Goal: Navigation & Orientation: Find specific page/section

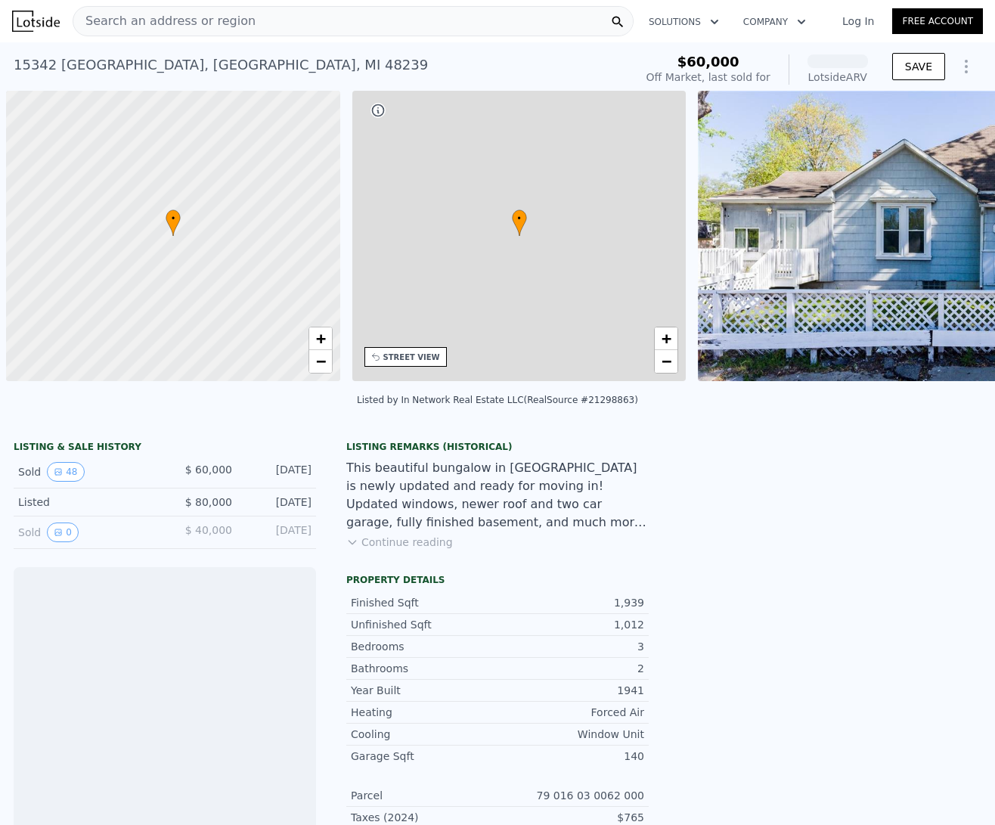
scroll to position [0, 6]
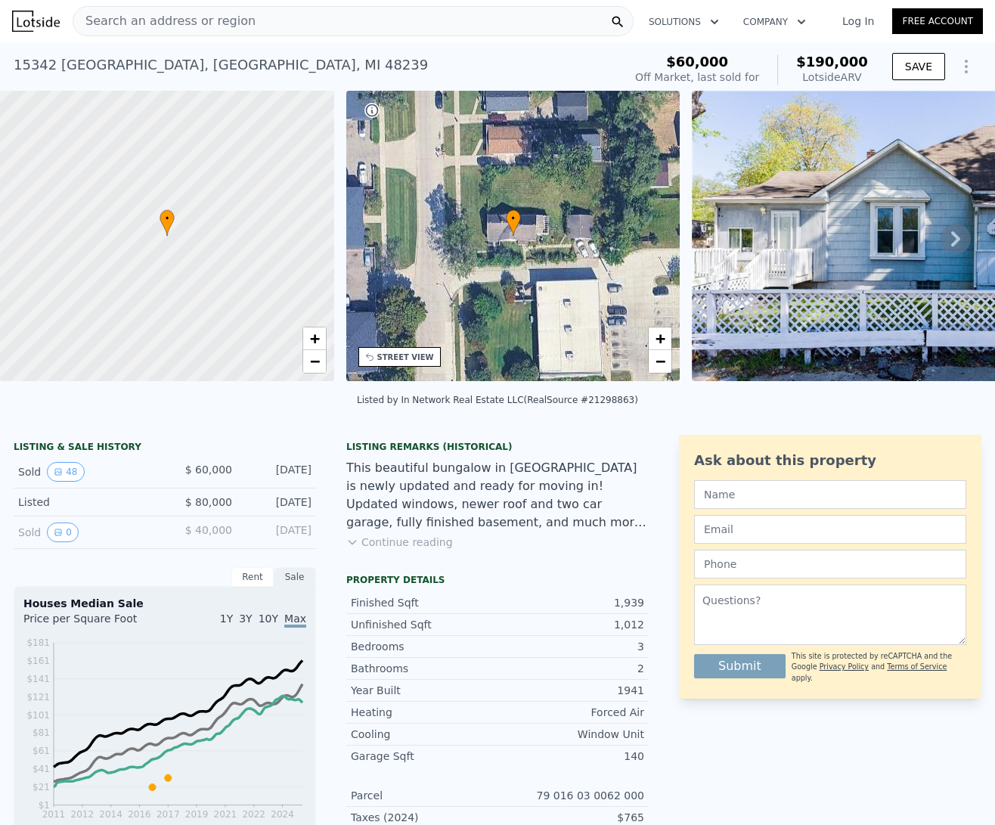
click at [951, 245] on icon at bounding box center [955, 238] width 9 height 15
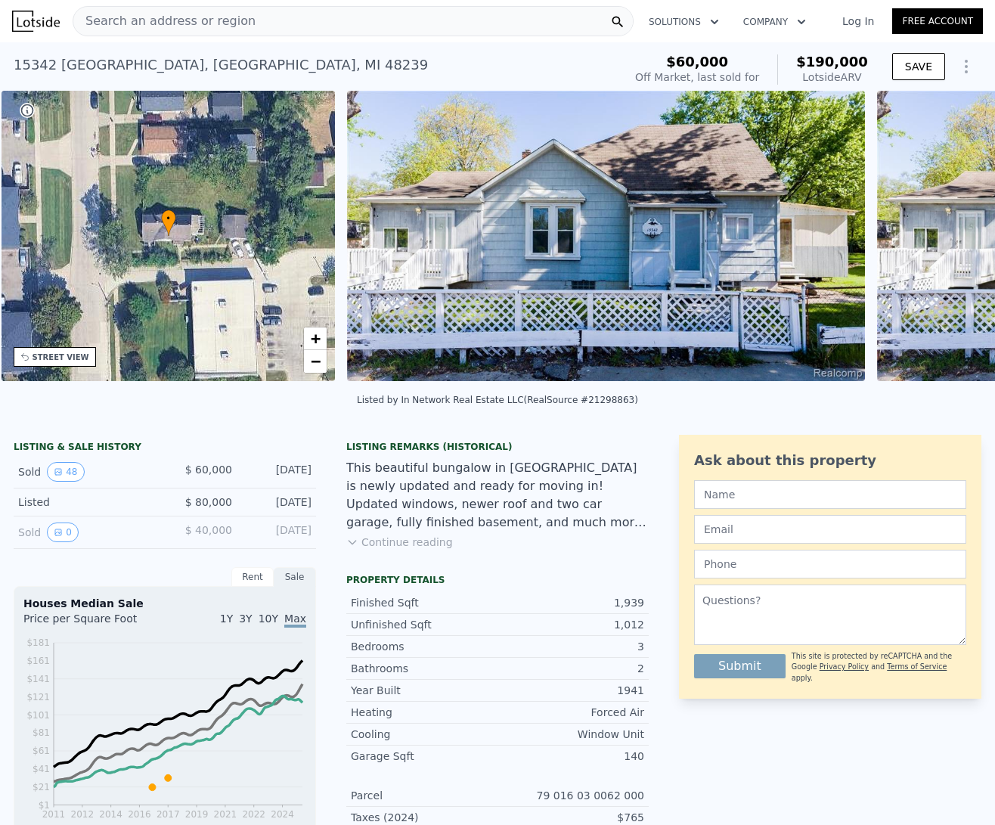
scroll to position [0, 352]
click at [947, 246] on icon at bounding box center [955, 239] width 30 height 30
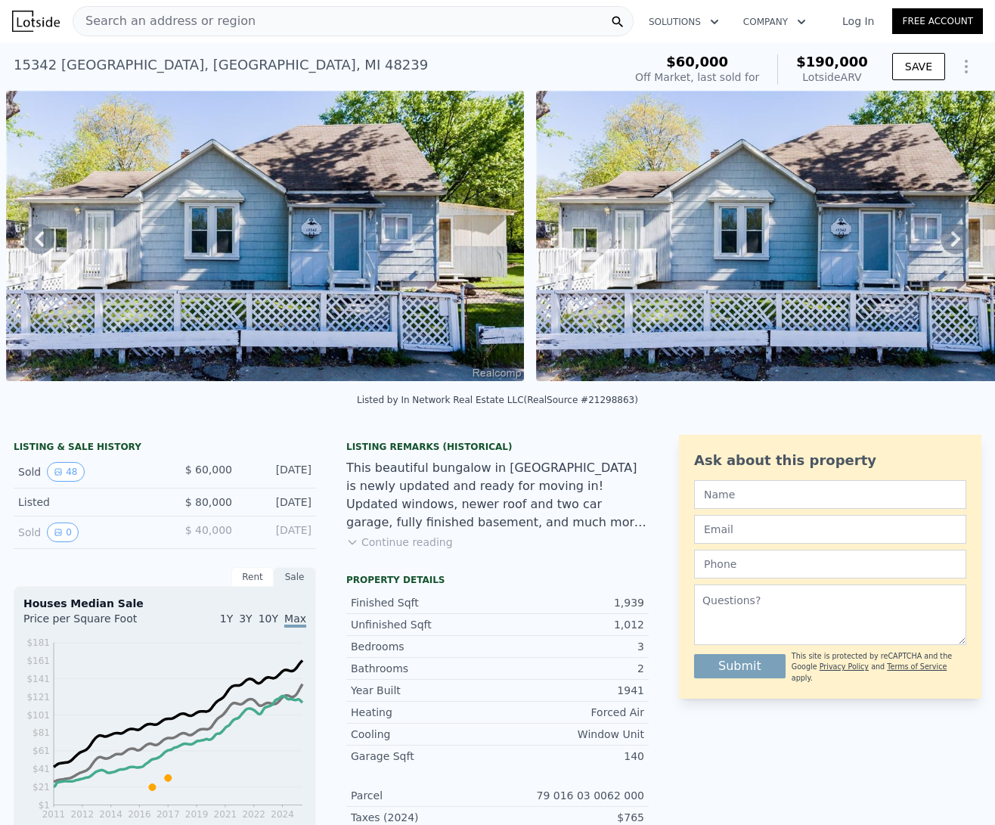
click at [947, 246] on icon at bounding box center [955, 239] width 30 height 30
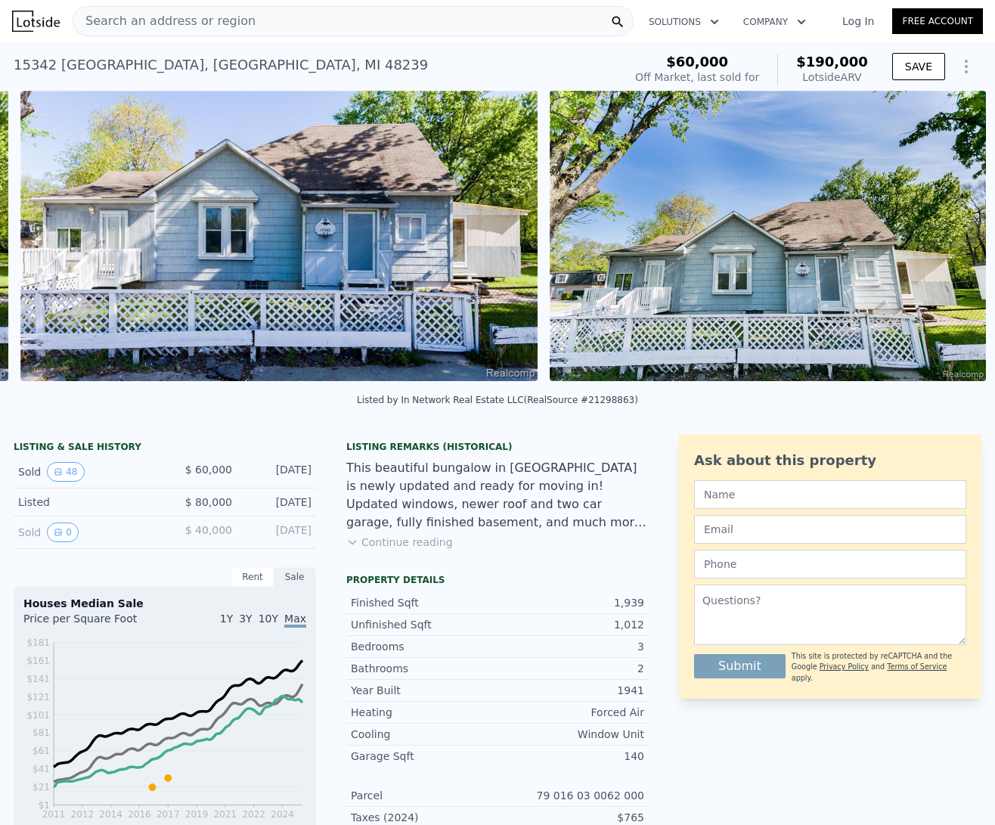
scroll to position [0, 1221]
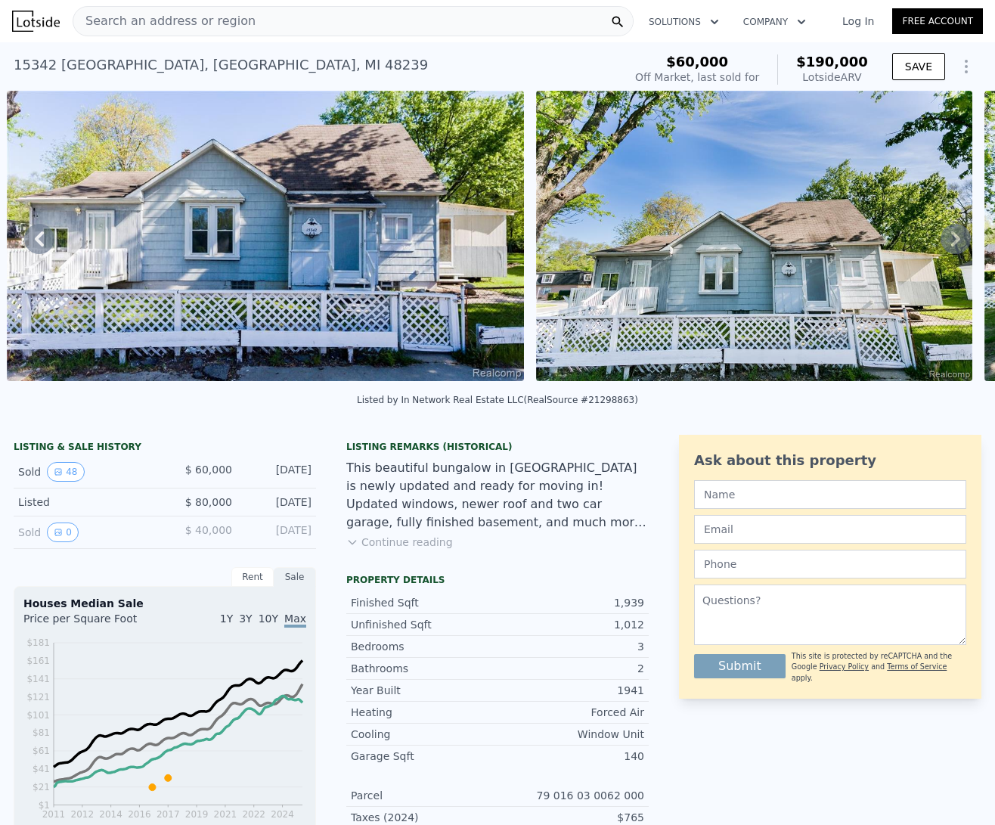
click at [947, 246] on icon at bounding box center [955, 239] width 30 height 30
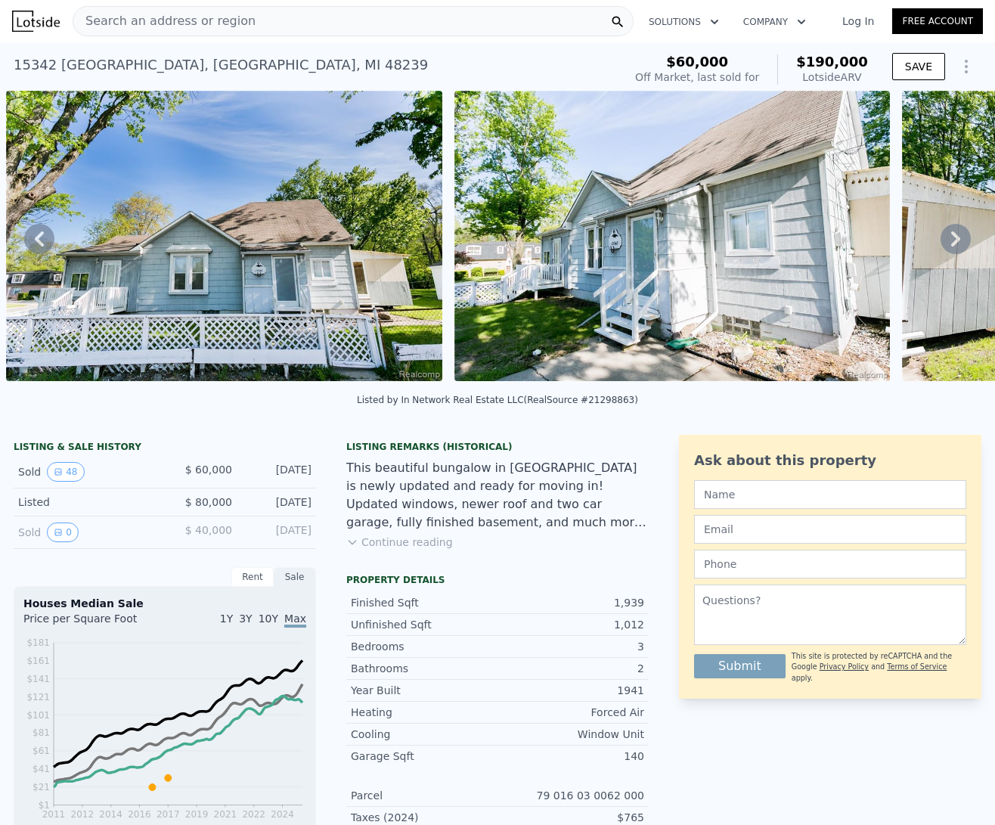
click at [947, 246] on icon at bounding box center [955, 239] width 30 height 30
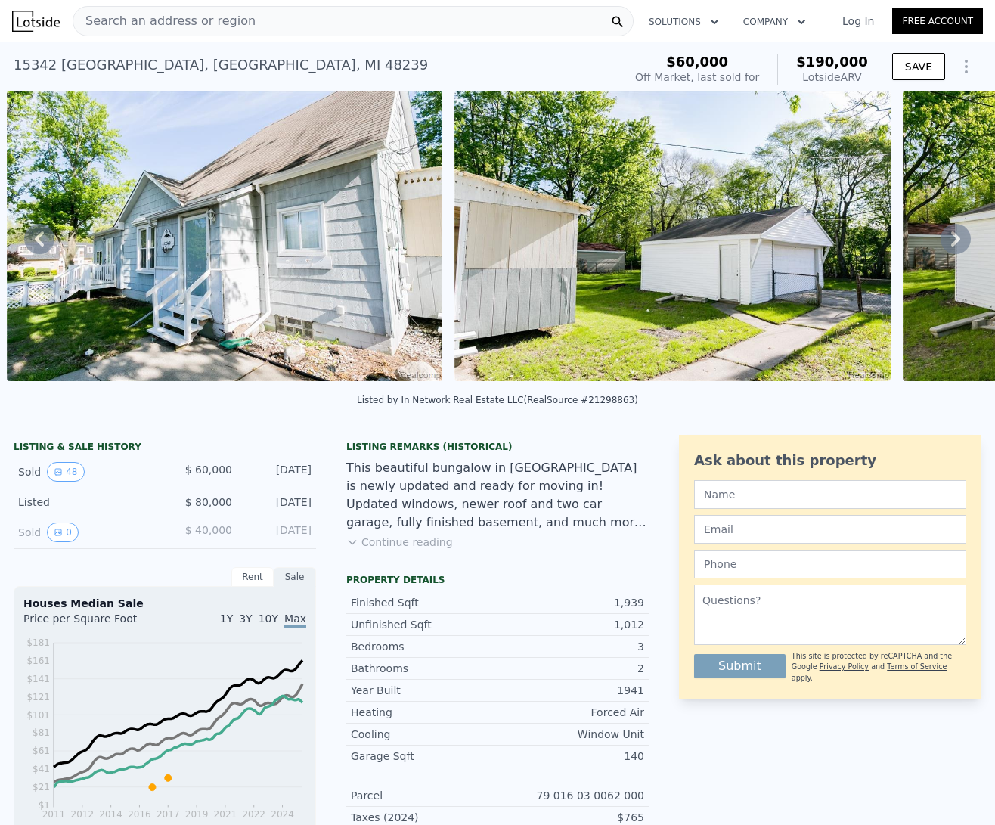
click at [947, 246] on icon at bounding box center [955, 239] width 30 height 30
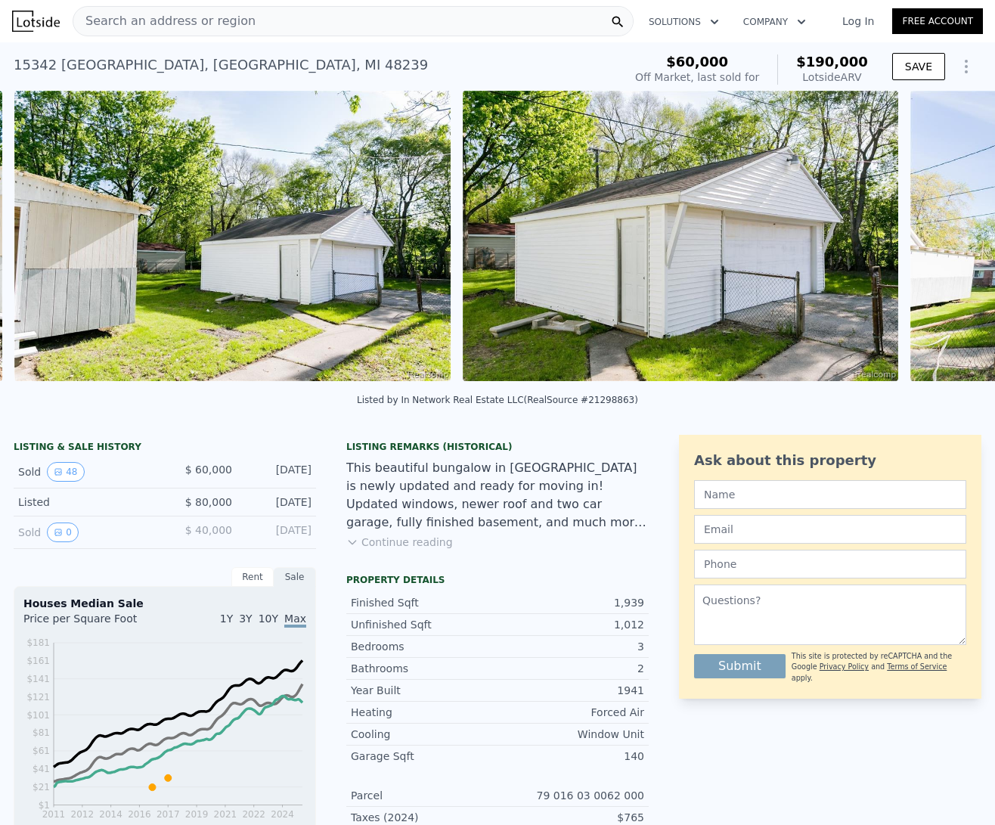
scroll to position [0, 2647]
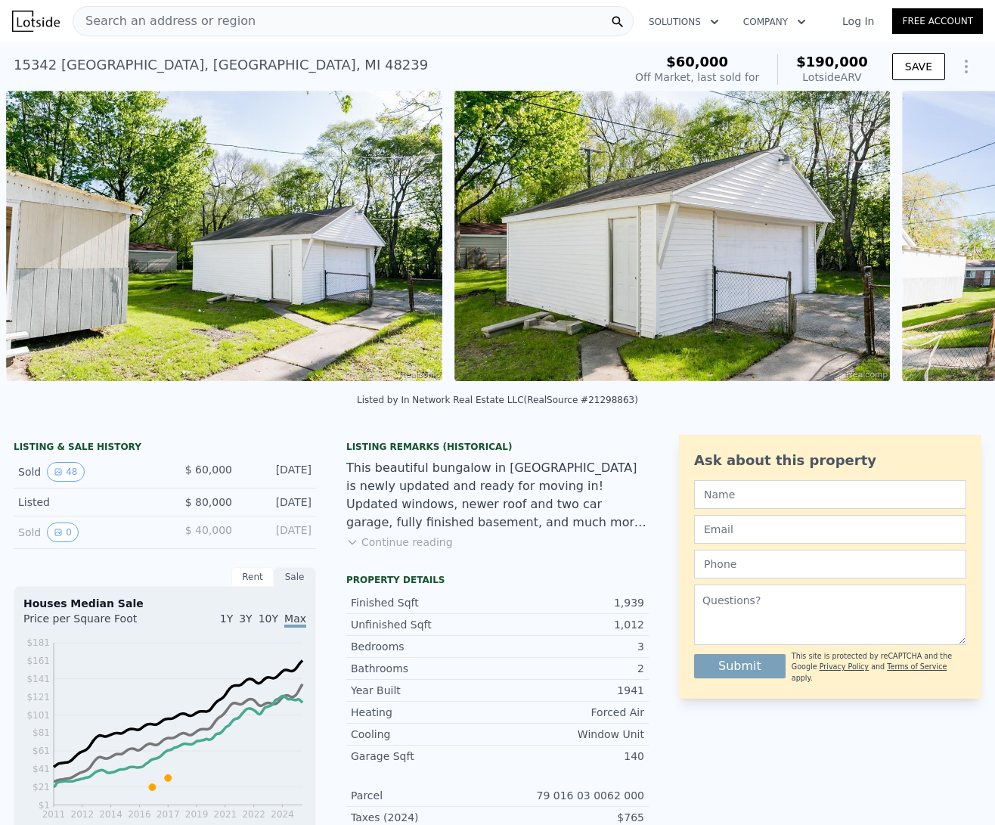
click at [947, 246] on div "• + − • + − STREET VIEW Loading... SATELLITE VIEW" at bounding box center [497, 239] width 995 height 296
click at [947, 246] on icon at bounding box center [955, 239] width 30 height 30
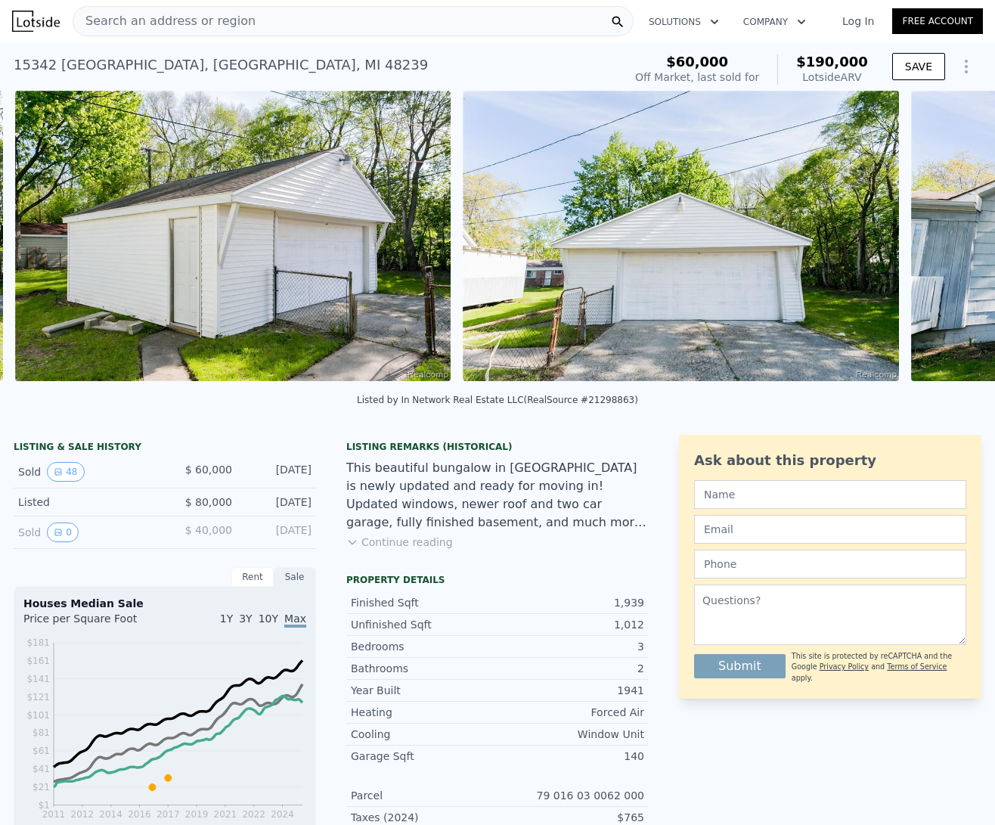
scroll to position [0, 3094]
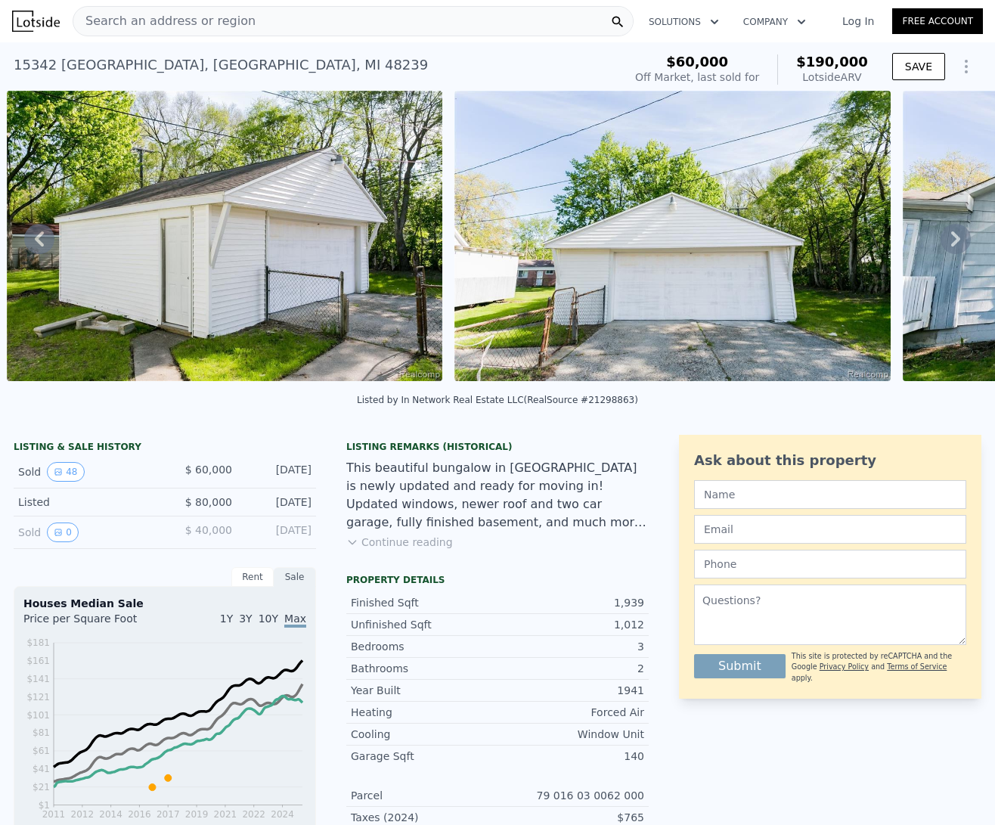
click at [951, 245] on icon at bounding box center [955, 238] width 9 height 15
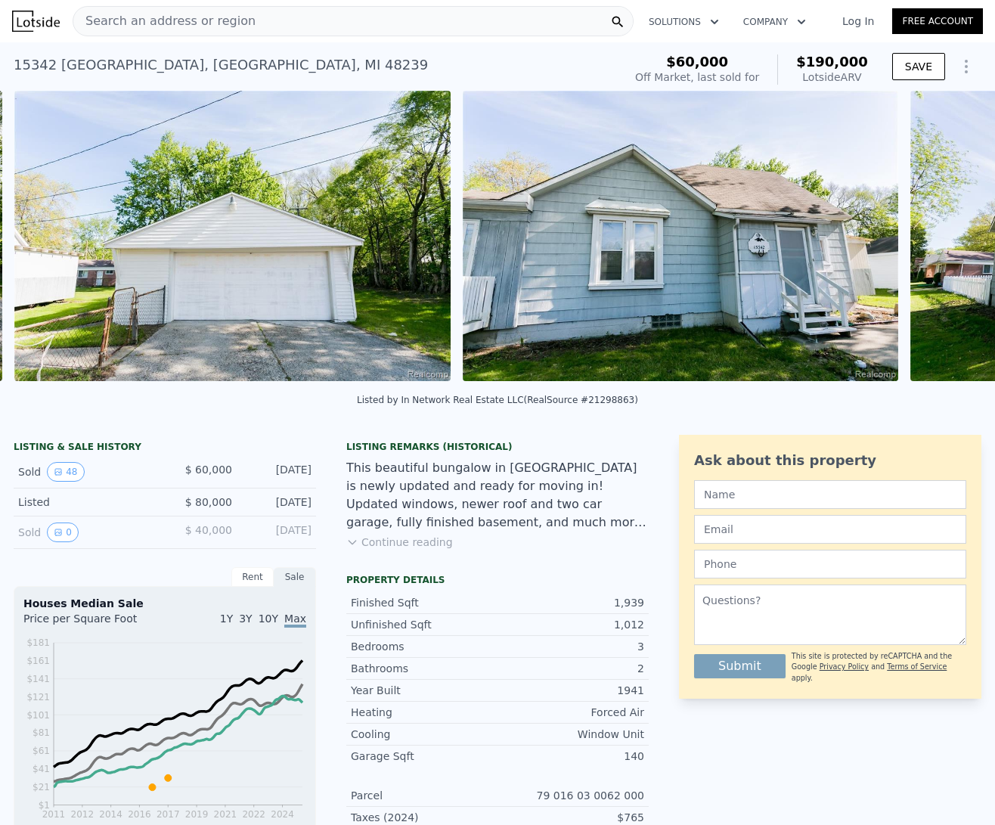
scroll to position [0, 3543]
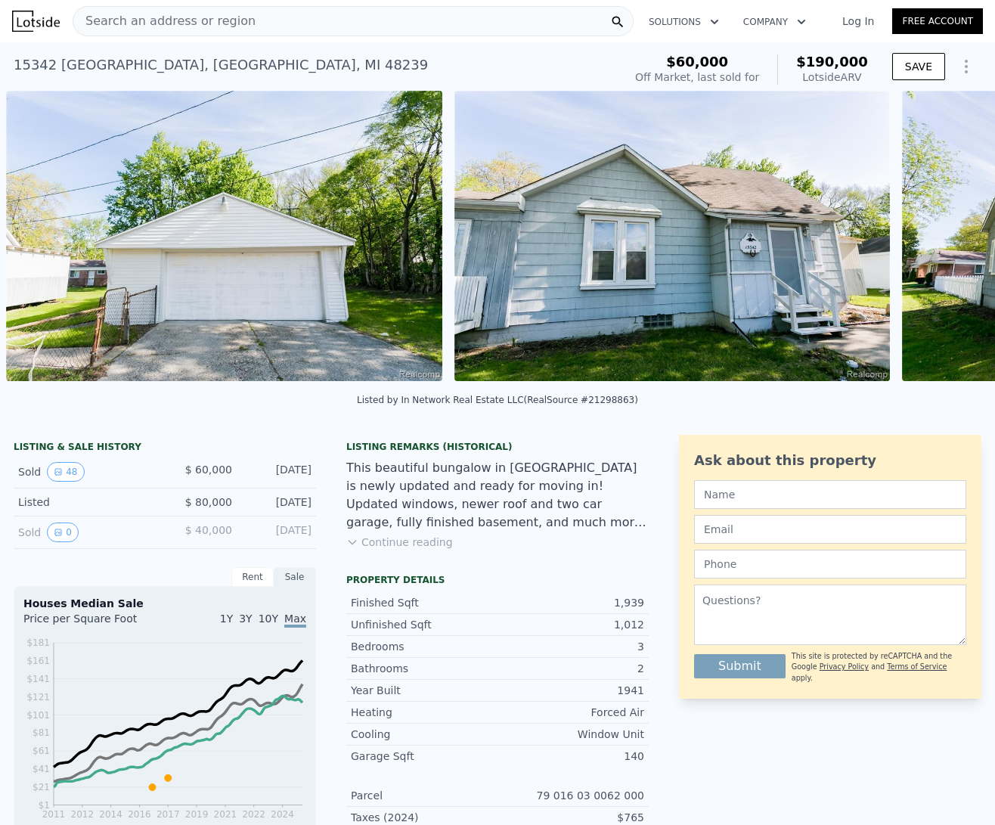
click at [944, 245] on div "• + − • + − STREET VIEW Loading... SATELLITE VIEW" at bounding box center [497, 239] width 995 height 296
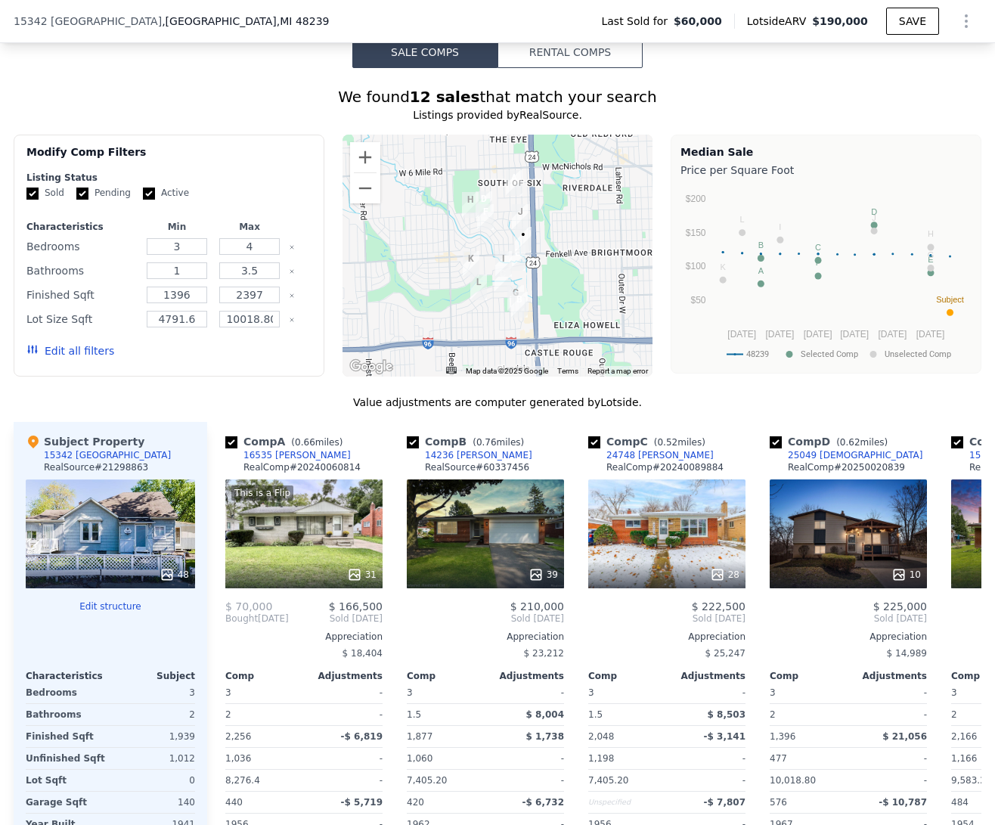
scroll to position [1356, 0]
